Goal: Find specific page/section: Find specific page/section

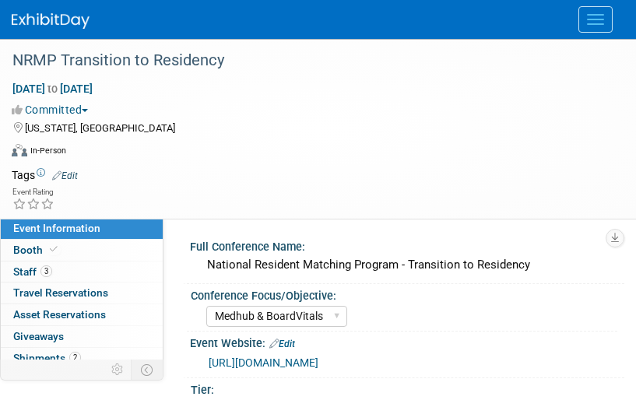
select select "Medhub & BoardVitals"
select select "Tier 2"
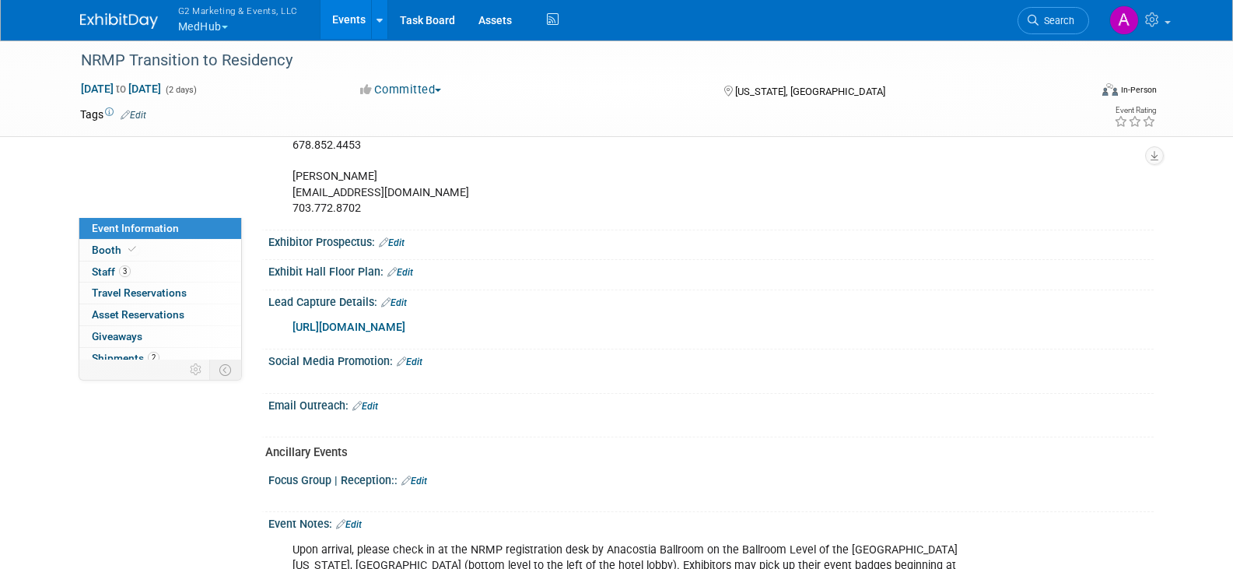
scroll to position [622, 0]
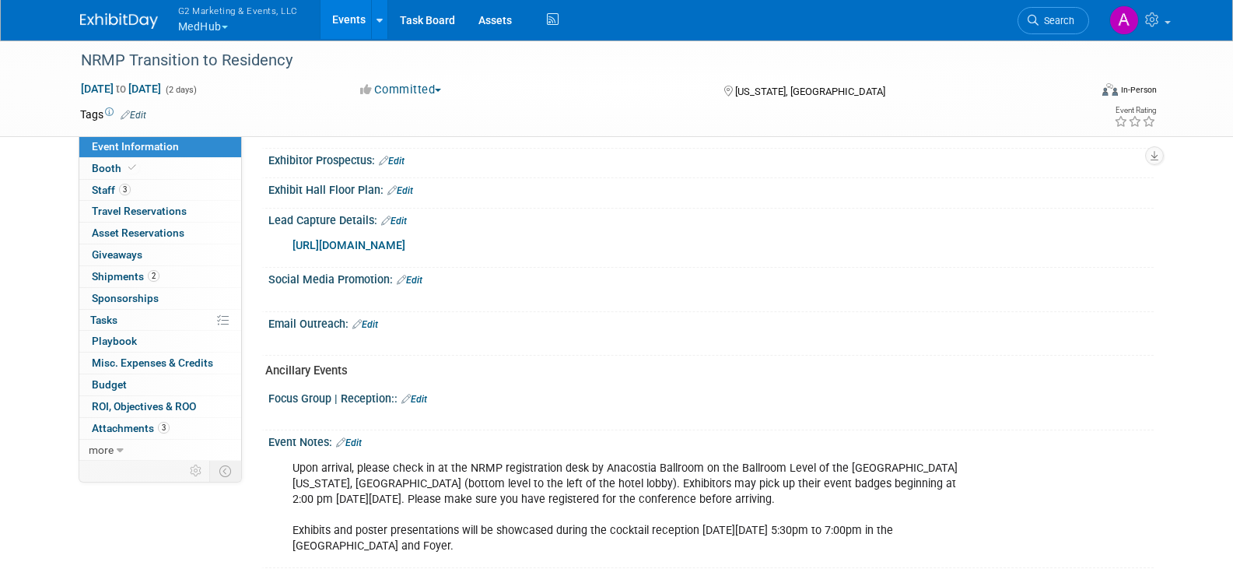
click at [215, 20] on button "G2 Marketing & Events, LLC MedHub" at bounding box center [247, 20] width 141 height 40
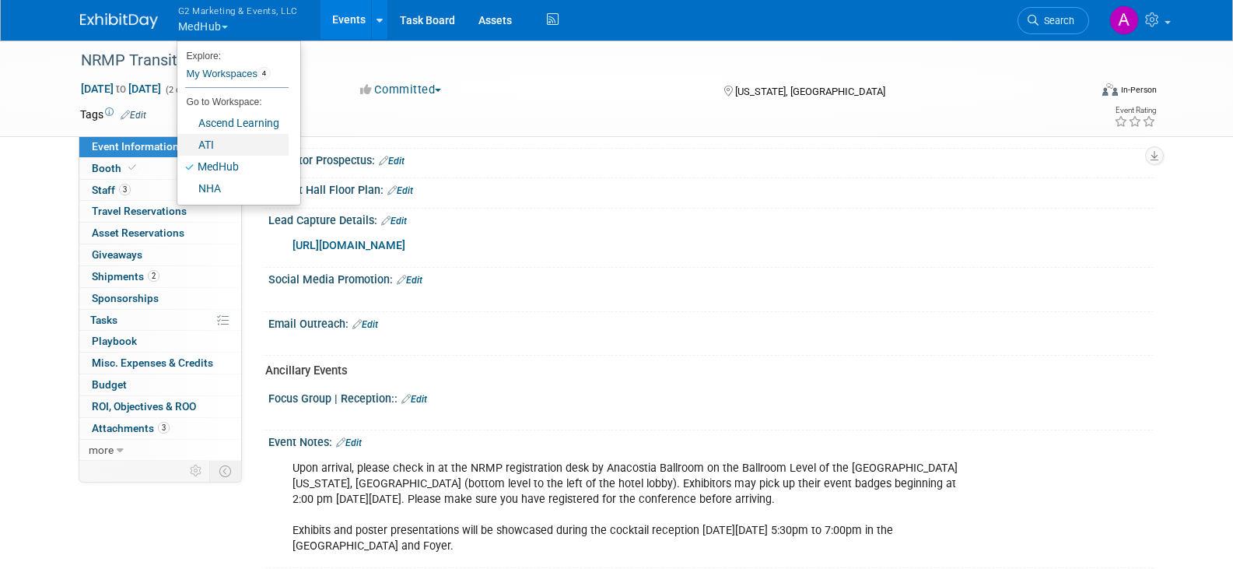
click at [208, 147] on link "ATI" at bounding box center [232, 145] width 111 height 22
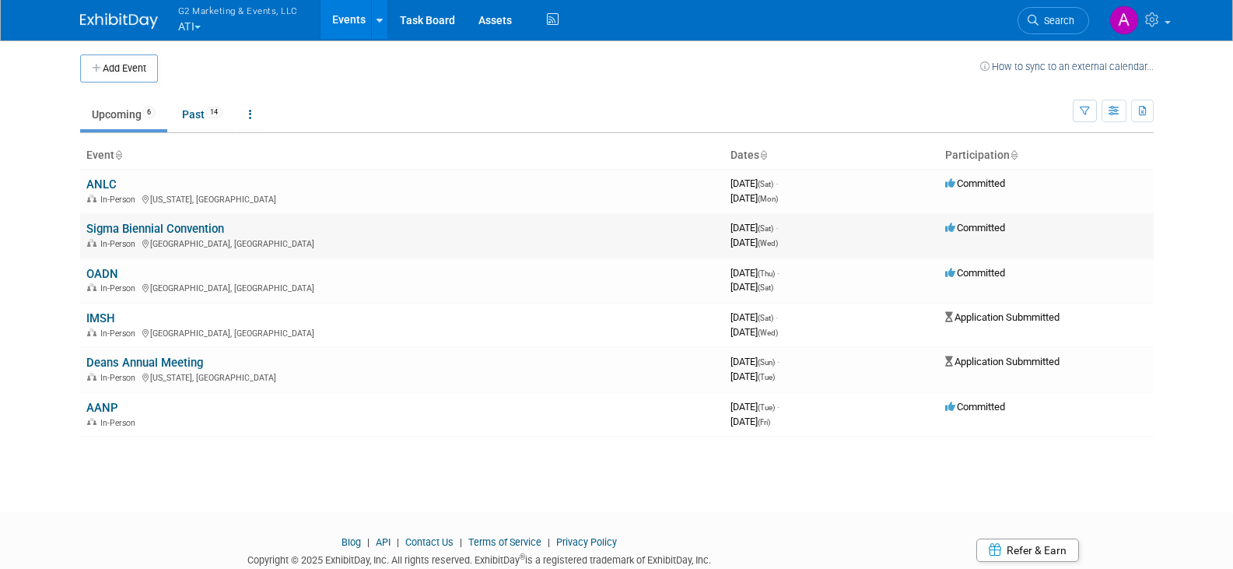
click at [157, 222] on link "Sigma Biennial Convention" at bounding box center [155, 229] width 138 height 14
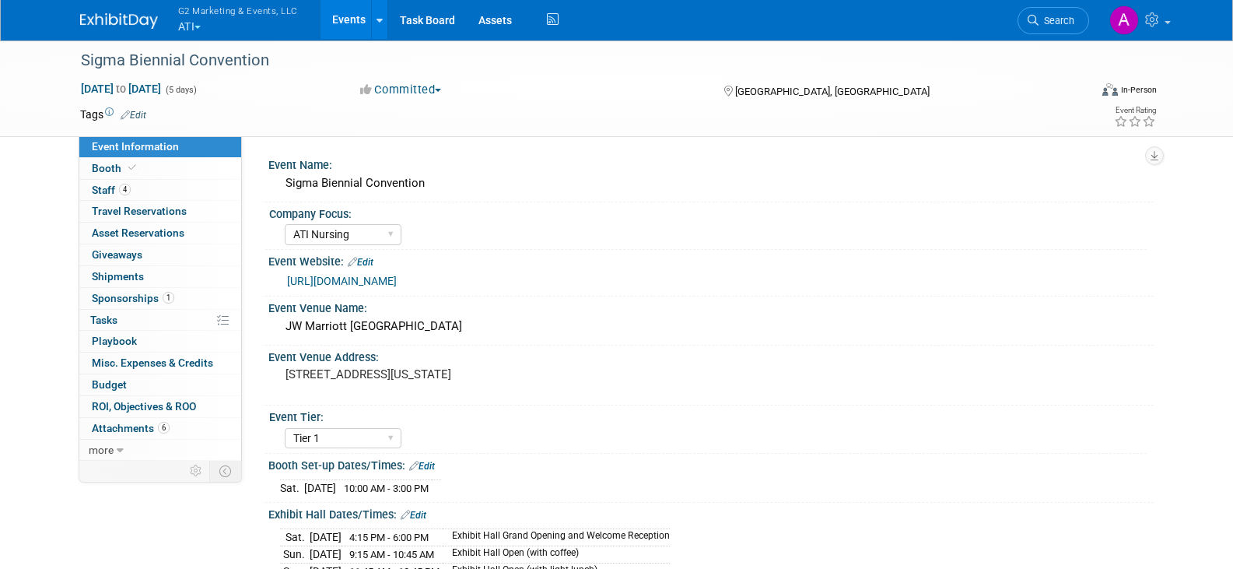
select select "ATI Nursing"
select select "Tier 1"
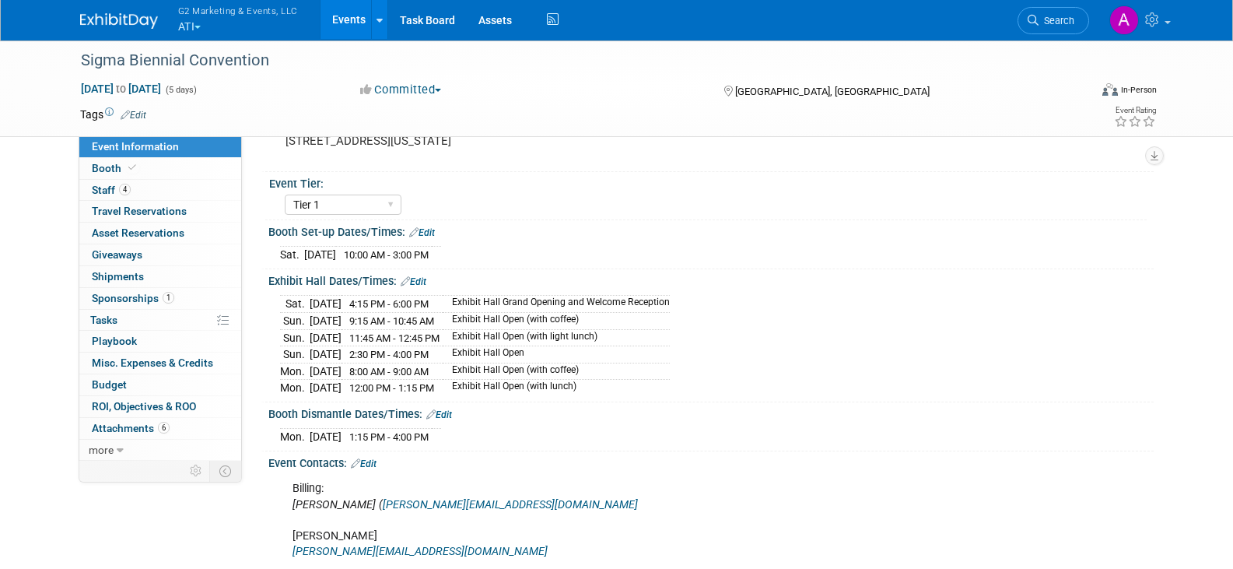
scroll to position [389, 0]
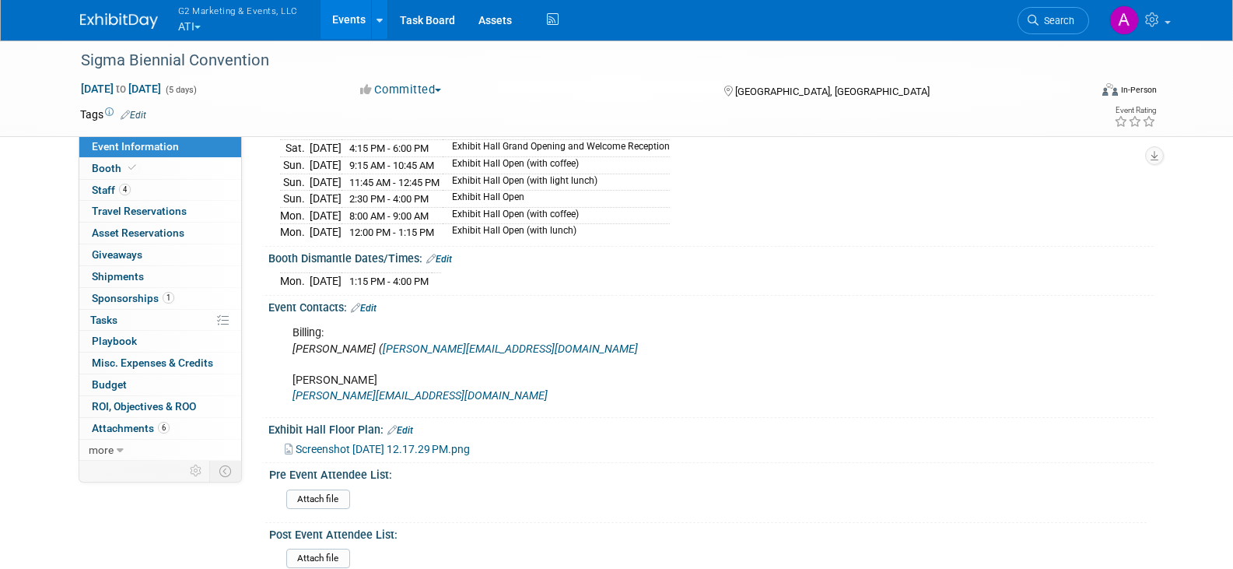
click at [449, 444] on span "Screenshot 2025-10-09 at 12.17.29 PM.png" at bounding box center [383, 449] width 174 height 12
click at [480, 440] on div "Screenshot 2025-10-09 at 12.17.29 PM.png" at bounding box center [713, 448] width 857 height 17
click at [470, 443] on span "Screenshot 2025-10-09 at 12.17.29 PM.png" at bounding box center [383, 449] width 174 height 12
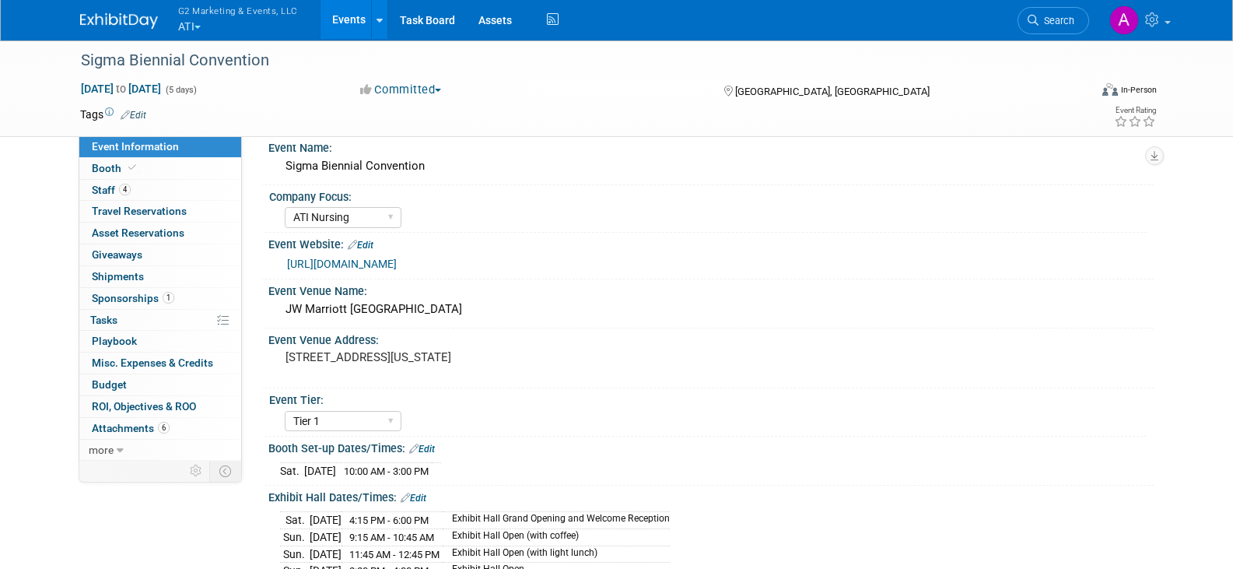
scroll to position [0, 0]
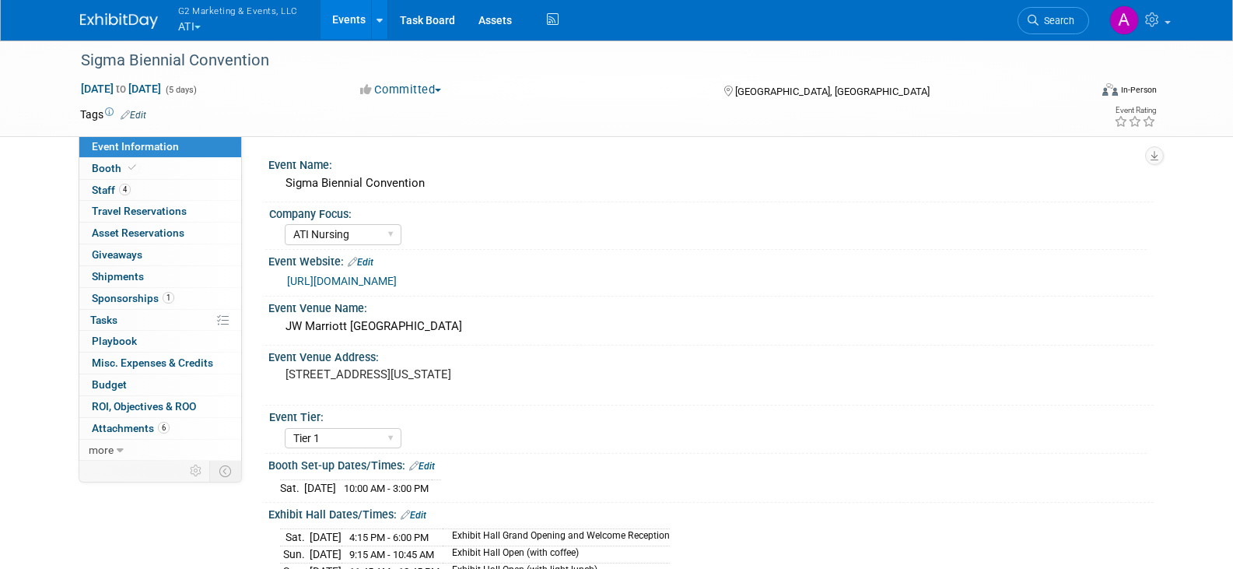
click at [397, 275] on link "https://www.sigmanursing.org/connect-engage/meetings-events/convention" at bounding box center [342, 281] width 110 height 12
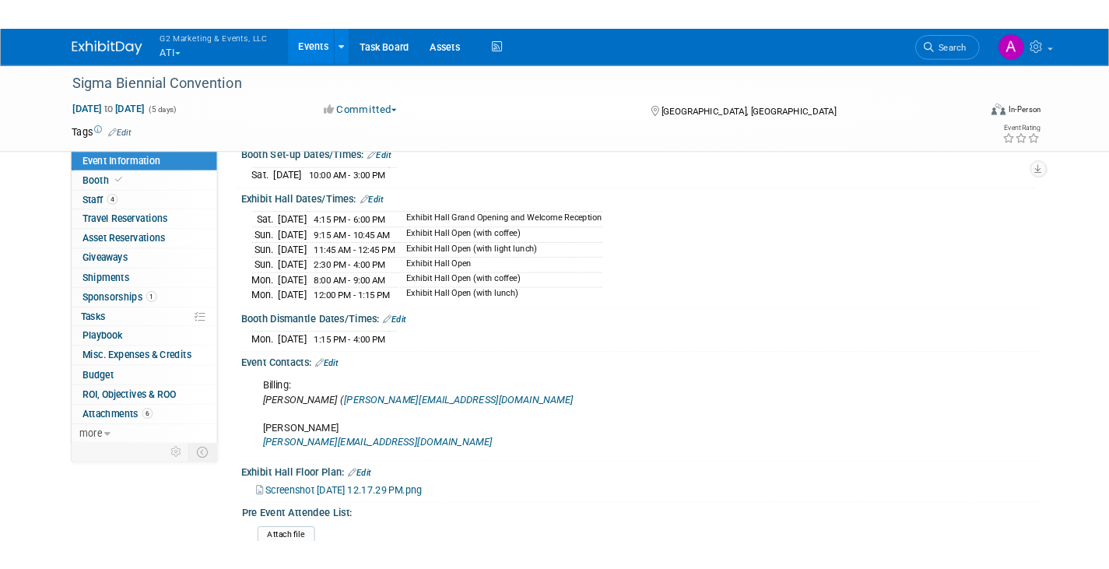
scroll to position [545, 0]
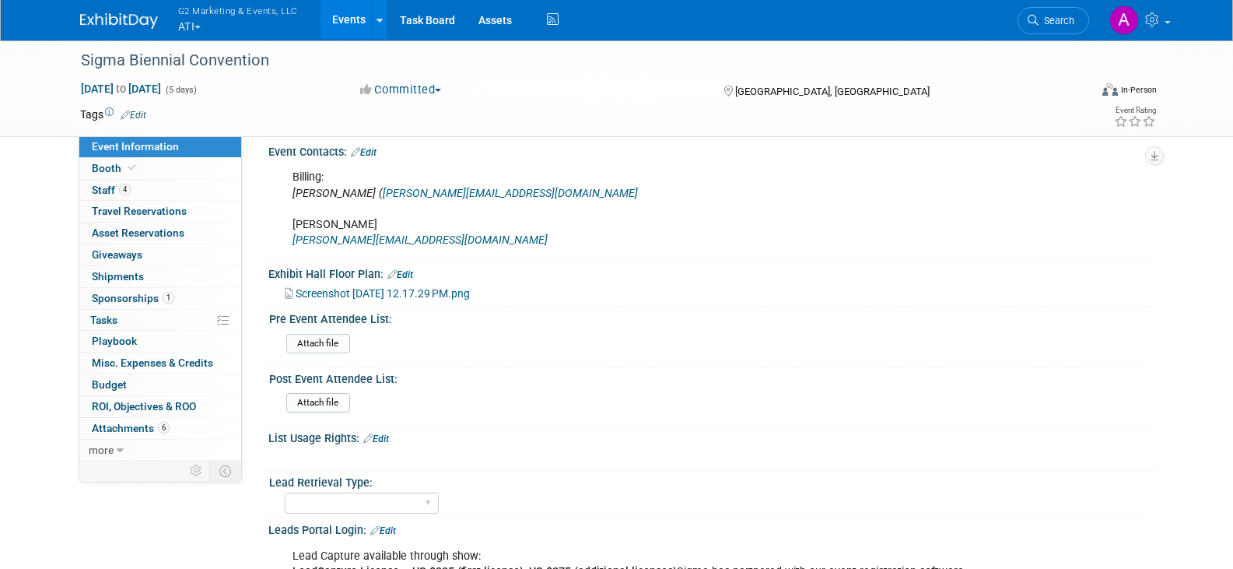
click at [429, 289] on span "Screenshot 2025-10-09 at 12.17.29 PM.png" at bounding box center [383, 293] width 174 height 12
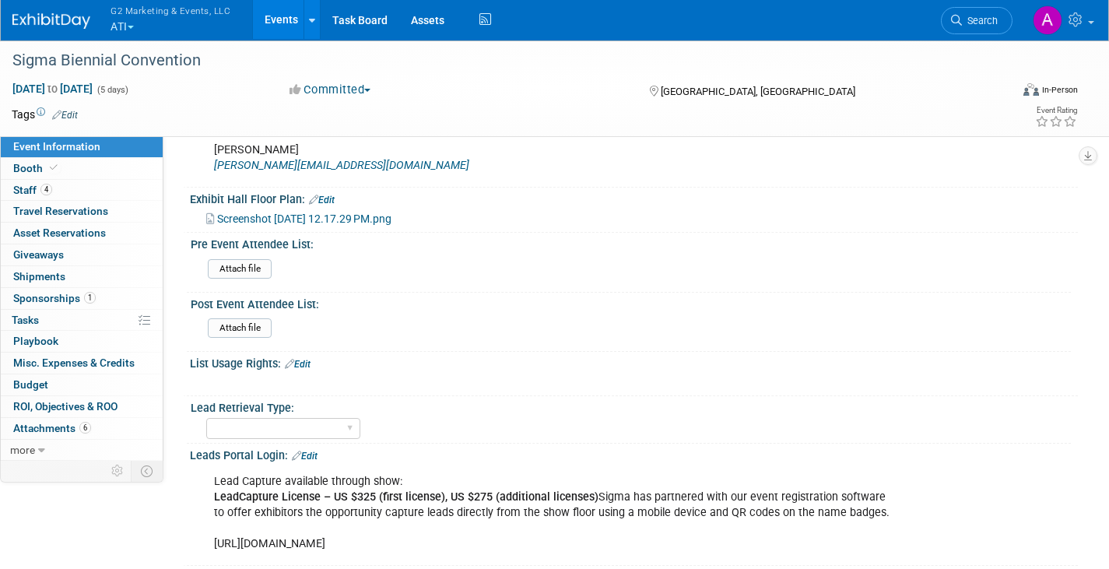
scroll to position [389, 0]
